Goal: Task Accomplishment & Management: Manage account settings

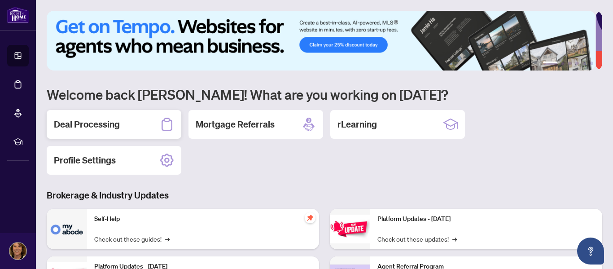
click at [102, 124] on h2 "Deal Processing" at bounding box center [87, 124] width 66 height 13
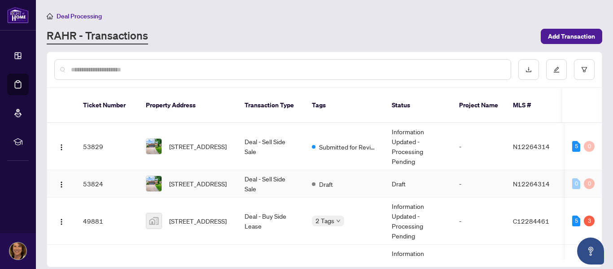
click at [251, 176] on td "Deal - Sell Side Sale" at bounding box center [270, 183] width 67 height 27
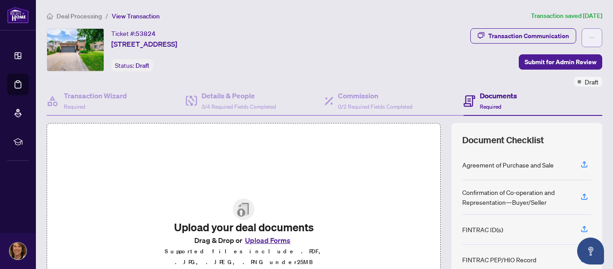
click at [589, 40] on icon "ellipsis" at bounding box center [592, 38] width 6 height 6
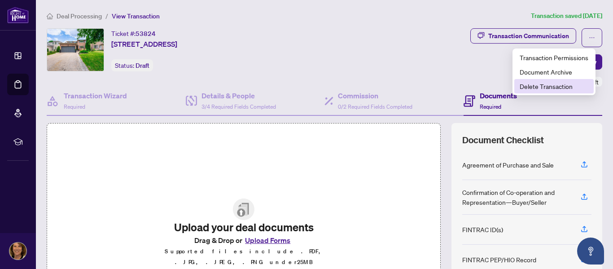
click at [564, 85] on span "Delete Transaction" at bounding box center [554, 86] width 69 height 10
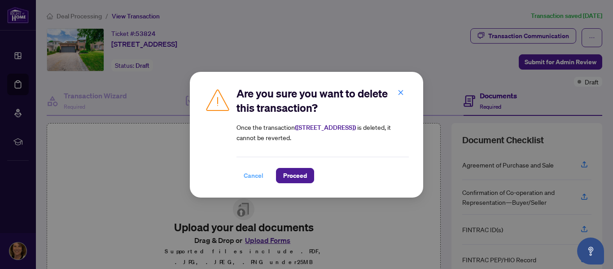
click at [249, 173] on span "Cancel" at bounding box center [254, 175] width 20 height 14
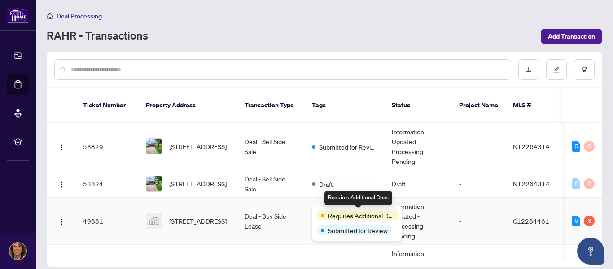
click at [337, 212] on span "Requires Additional Docs" at bounding box center [361, 216] width 67 height 10
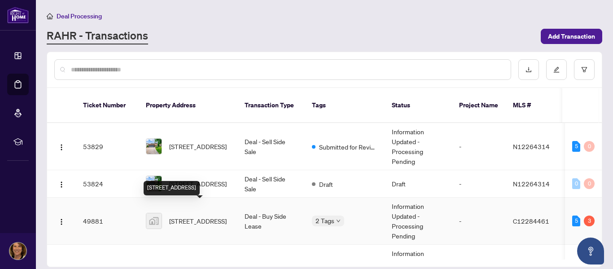
click at [216, 216] on span "[STREET_ADDRESS]" at bounding box center [197, 221] width 57 height 10
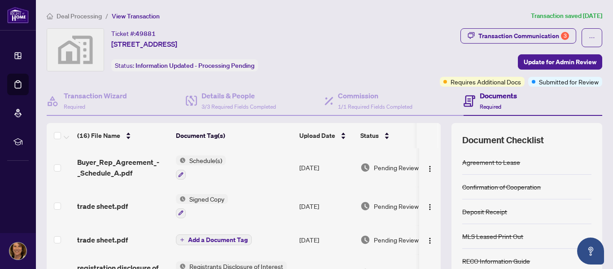
click at [482, 96] on h4 "Documents" at bounding box center [498, 95] width 37 height 11
click at [467, 99] on icon at bounding box center [469, 98] width 4 height 1
click at [480, 105] on span "Required" at bounding box center [491, 106] width 22 height 7
click at [496, 96] on h4 "Documents" at bounding box center [498, 95] width 37 height 11
click at [536, 37] on div "Transaction Communication 3" at bounding box center [524, 36] width 91 height 14
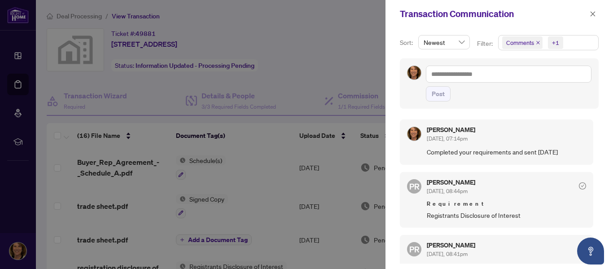
scroll to position [2, 0]
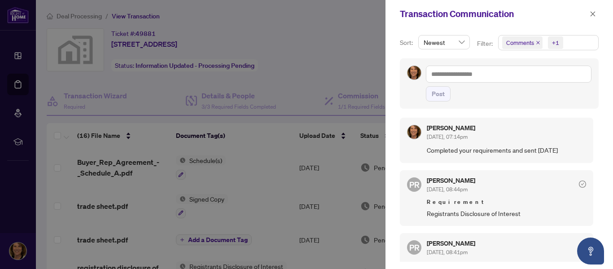
click at [138, 77] on div at bounding box center [306, 134] width 613 height 269
click at [591, 17] on icon "close" at bounding box center [593, 14] width 6 height 6
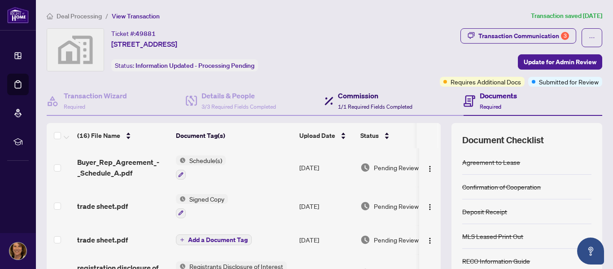
click at [365, 97] on h4 "Commission" at bounding box center [375, 95] width 75 height 11
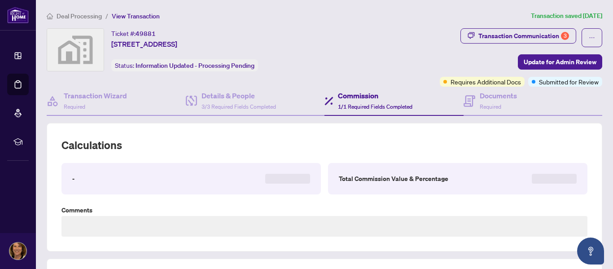
type textarea "**********"
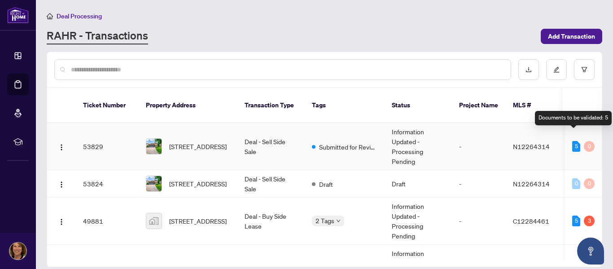
click at [572, 141] on div "5" at bounding box center [576, 146] width 8 height 11
click at [572, 120] on div "Documents to be validated: 5" at bounding box center [573, 118] width 77 height 14
